Goal: Find specific fact

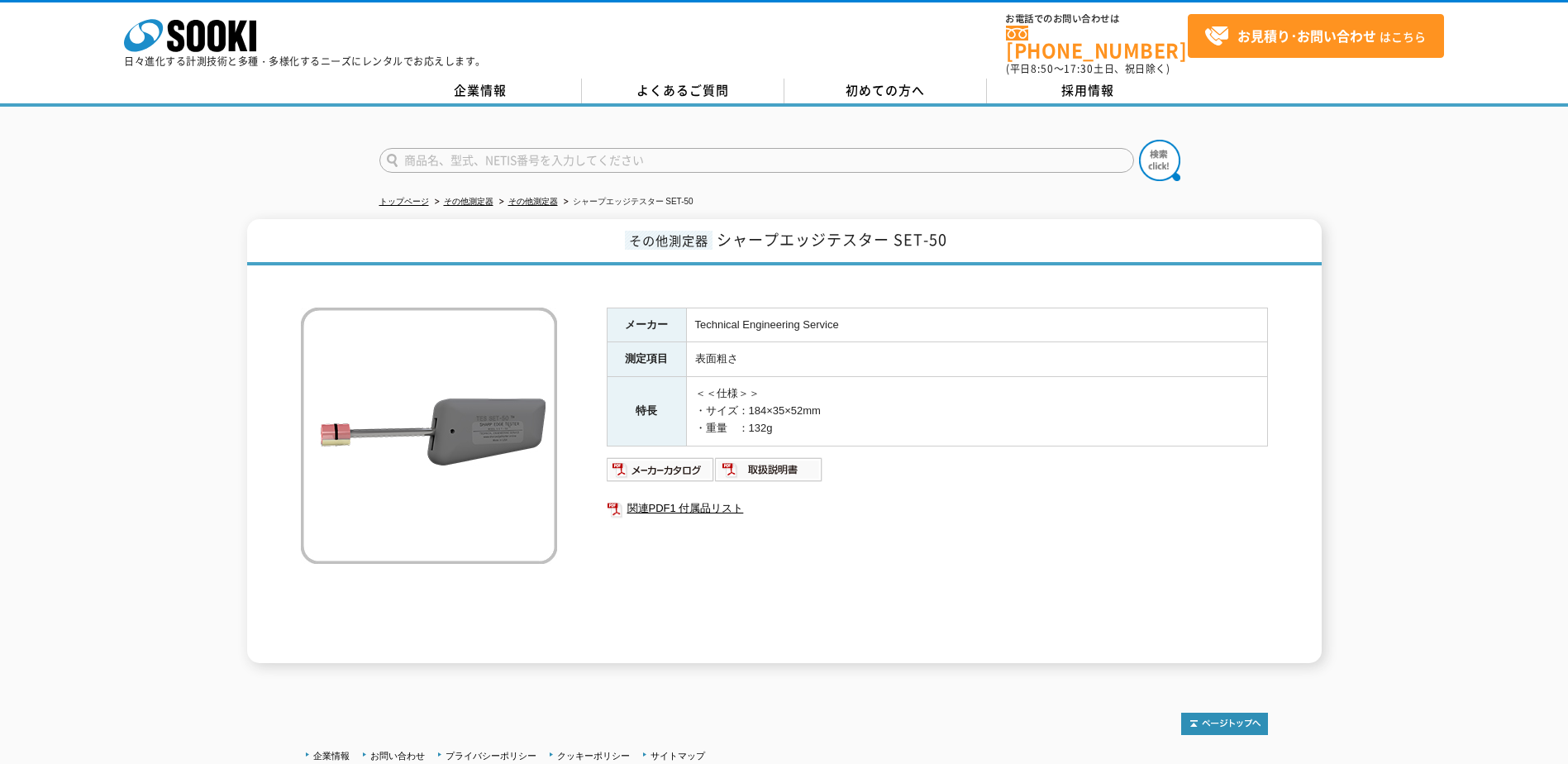
click at [0, 276] on html "株式会社 ソーキ spMenu 日々進化する計測技術と多種・多様化するニーズにレンタルでお応えします。 お電話でのお問い合わせは 0120-856-990 (…" at bounding box center [784, 448] width 1568 height 896
drag, startPoint x: 698, startPoint y: 310, endPoint x: 852, endPoint y: 305, distance: 154.1
click at [852, 307] on td "Technical Engineering Service" at bounding box center [976, 324] width 581 height 34
drag, startPoint x: 692, startPoint y: 314, endPoint x: 853, endPoint y: 315, distance: 161.0
click at [853, 315] on td "Technical Engineering Service" at bounding box center [976, 324] width 581 height 34
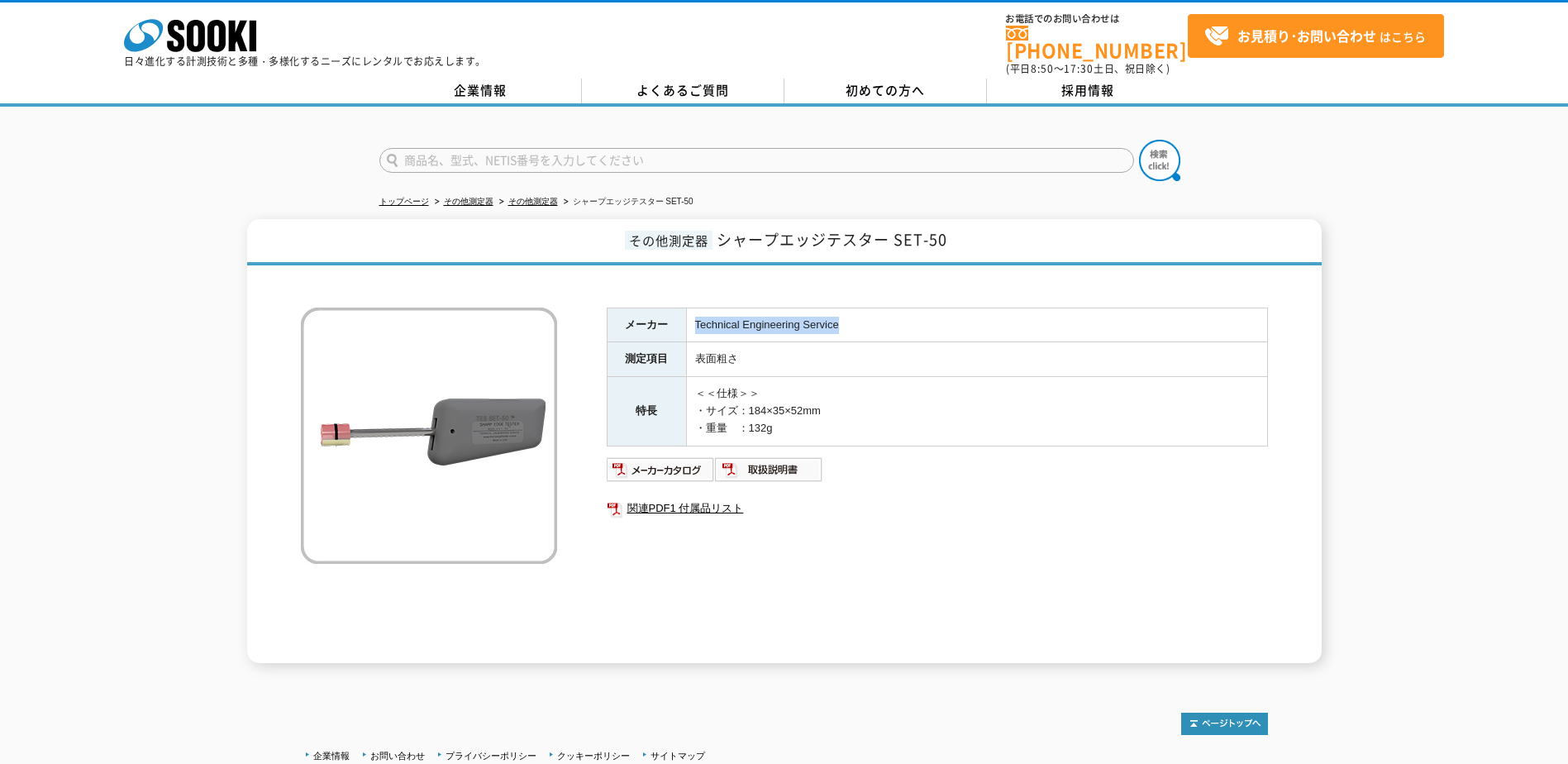
drag, startPoint x: 853, startPoint y: 315, endPoint x: 838, endPoint y: 313, distance: 15.1
copy td "Technical Engineering Service"
